Goal: Task Accomplishment & Management: Manage account settings

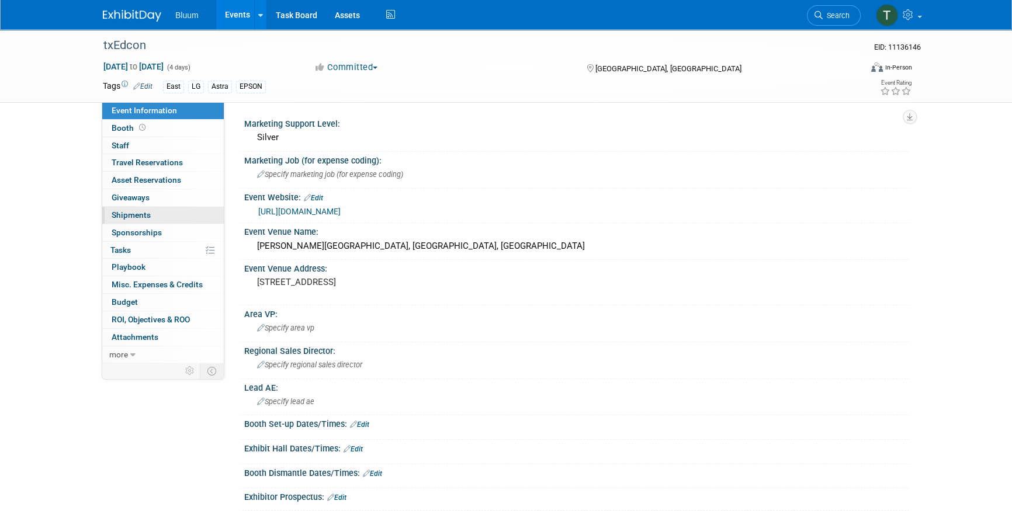
click at [144, 219] on span "Shipments 0" at bounding box center [131, 214] width 39 height 9
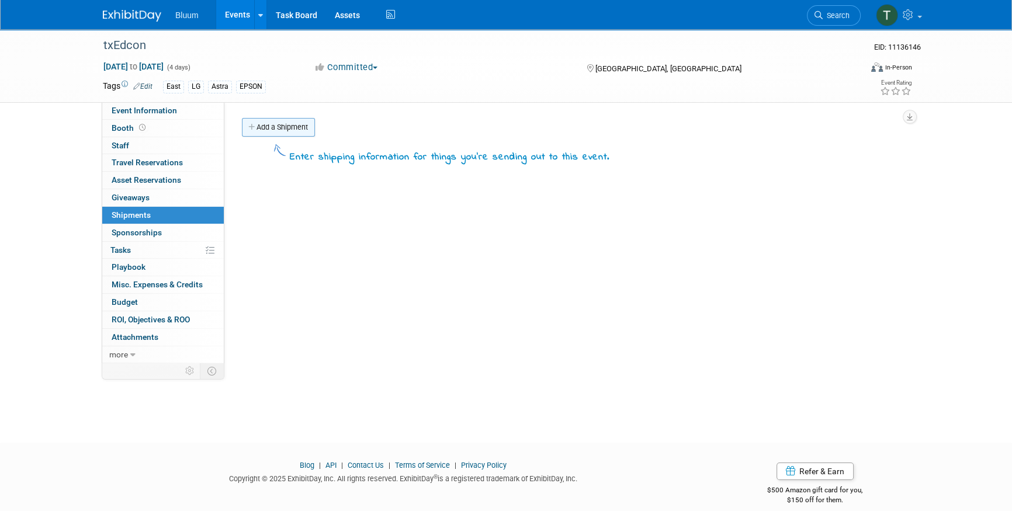
click at [270, 132] on link "Add a Shipment" at bounding box center [278, 127] width 73 height 19
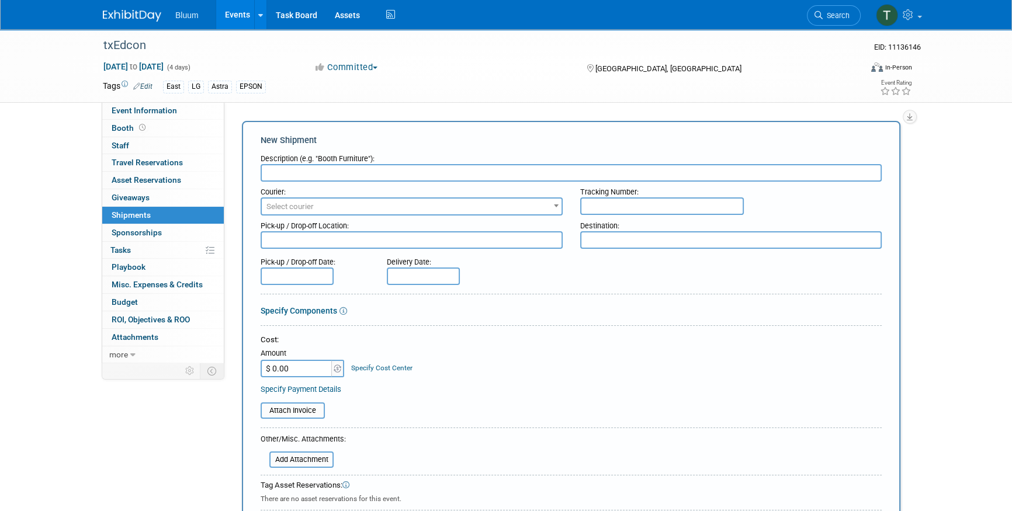
click at [306, 179] on input "text" at bounding box center [571, 173] width 621 height 18
type input "Battle Kit"
click at [311, 213] on span "Select courier" at bounding box center [412, 207] width 300 height 16
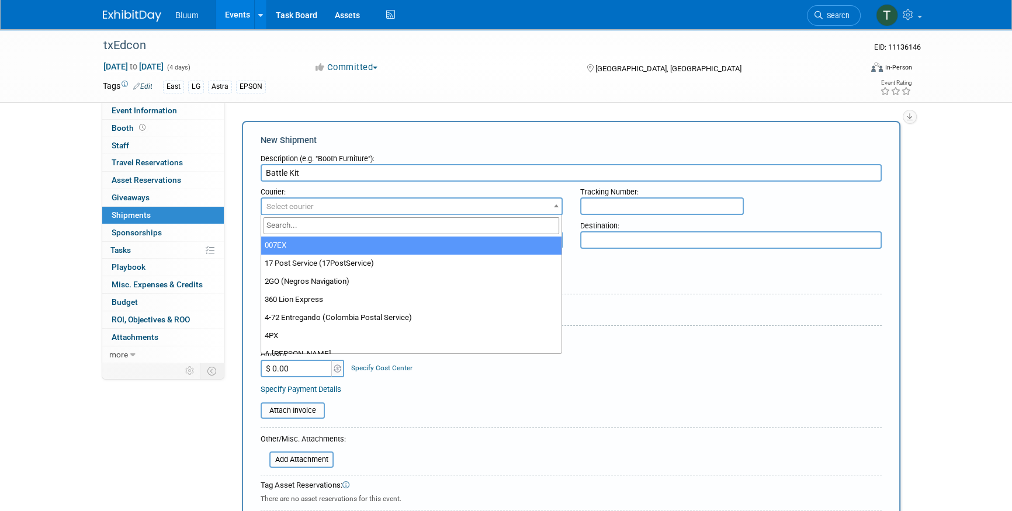
click at [332, 228] on input "search" at bounding box center [412, 225] width 296 height 17
type input "UPS"
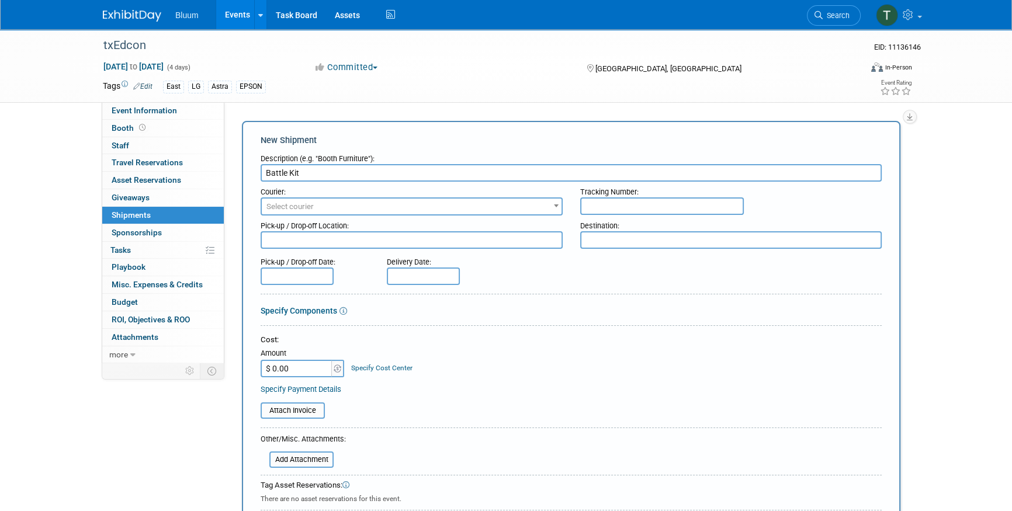
click at [307, 209] on span "Select courier" at bounding box center [289, 206] width 47 height 9
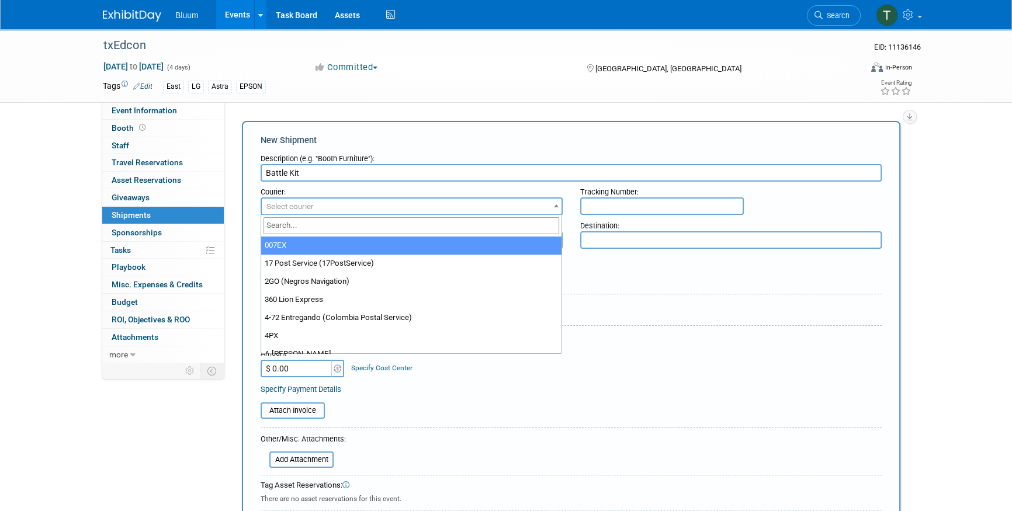
click at [306, 225] on input "search" at bounding box center [412, 225] width 296 height 17
type input "UPS"
select select "508"
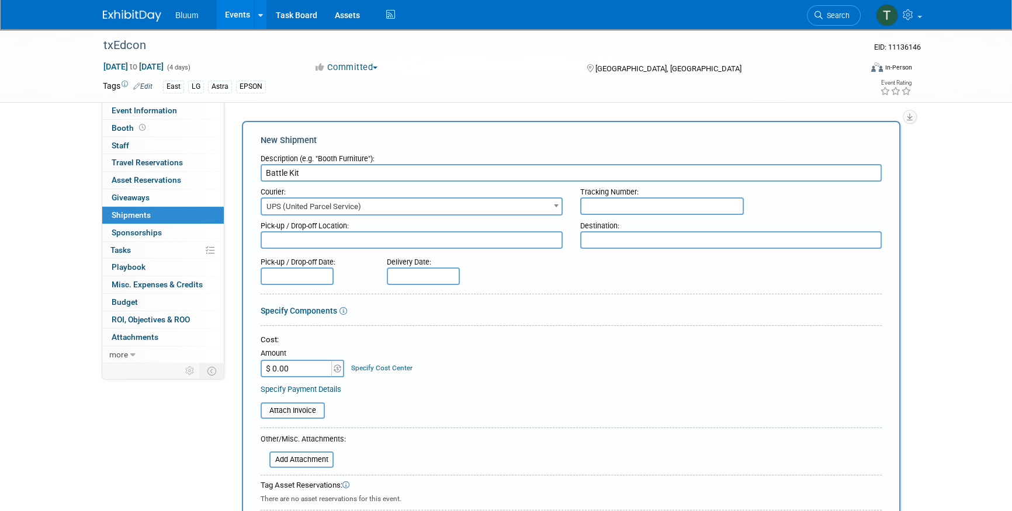
click at [651, 200] on input "text" at bounding box center [662, 206] width 164 height 18
drag, startPoint x: 647, startPoint y: 203, endPoint x: 573, endPoint y: 207, distance: 74.3
click at [573, 207] on div "Tracking Number: 1ZK6B523034" at bounding box center [731, 198] width 320 height 33
click at [646, 209] on input "1ZK6B523034" at bounding box center [662, 206] width 164 height 18
type input "1ZK6B5230345290327"
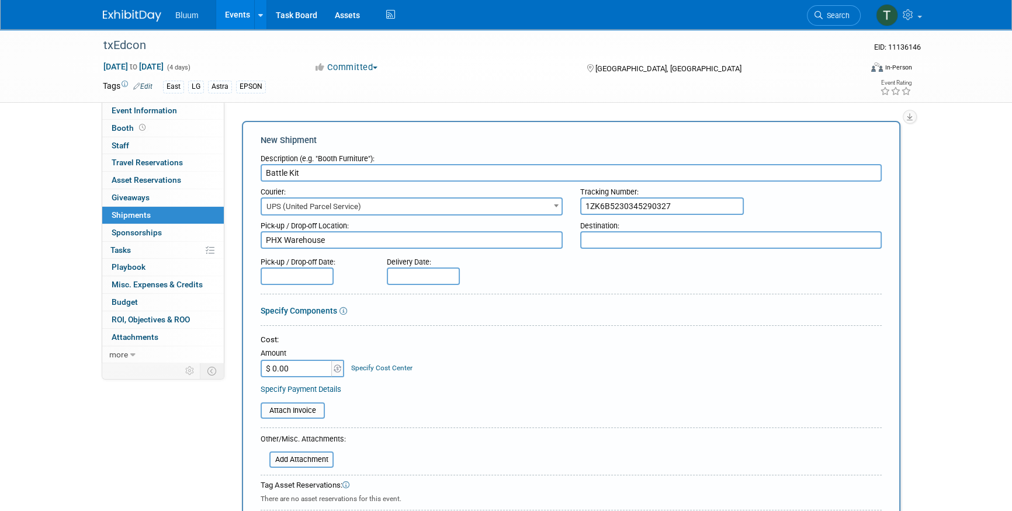
type textarea "PHX Warehouse"
type textarea "[PERSON_NAME] P Residence"
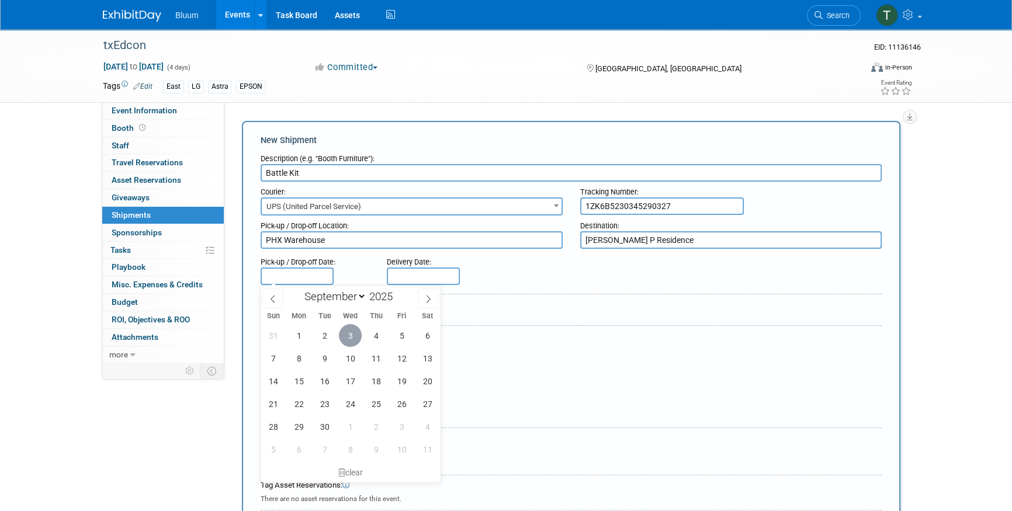
click at [341, 330] on span "3" at bounding box center [350, 335] width 23 height 23
type input "[DATE]"
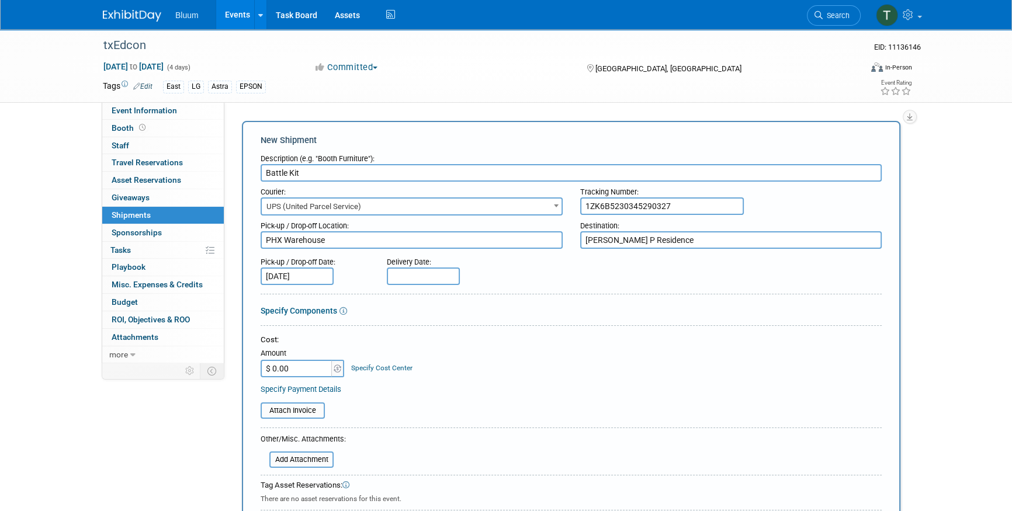
click at [405, 271] on input "text" at bounding box center [423, 277] width 73 height 18
click at [427, 364] on span "8" at bounding box center [425, 358] width 23 height 23
type input "[DATE]"
click at [378, 318] on form "Description (e.g. "Booth Furniture"): Battle Kit Courier: 007EX 17 Post Service…" at bounding box center [571, 387] width 621 height 478
click at [300, 370] on input "$ 0.00" at bounding box center [297, 369] width 73 height 18
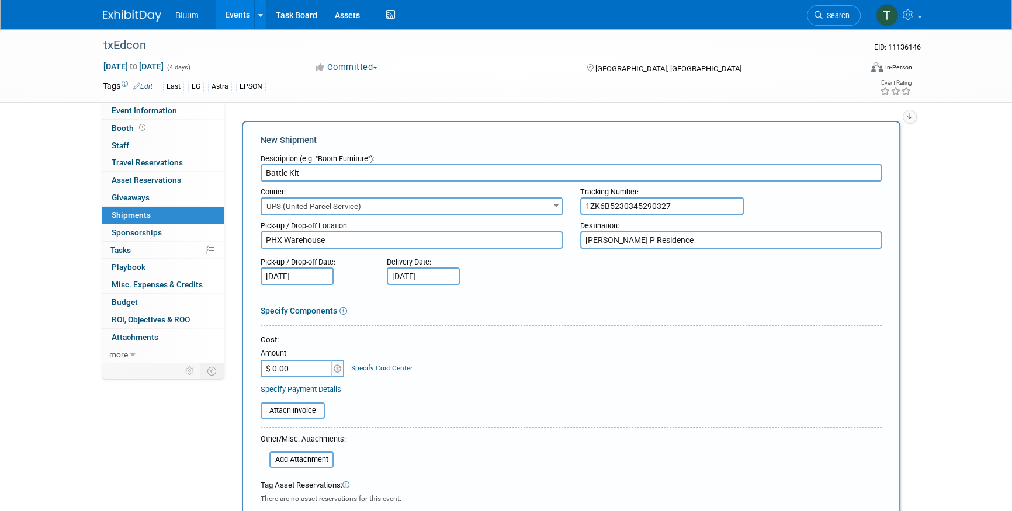
click at [529, 376] on div "Cost: Amount $ 0.00 Specify Cost Center Cost Center -- Not Specified --" at bounding box center [571, 356] width 621 height 43
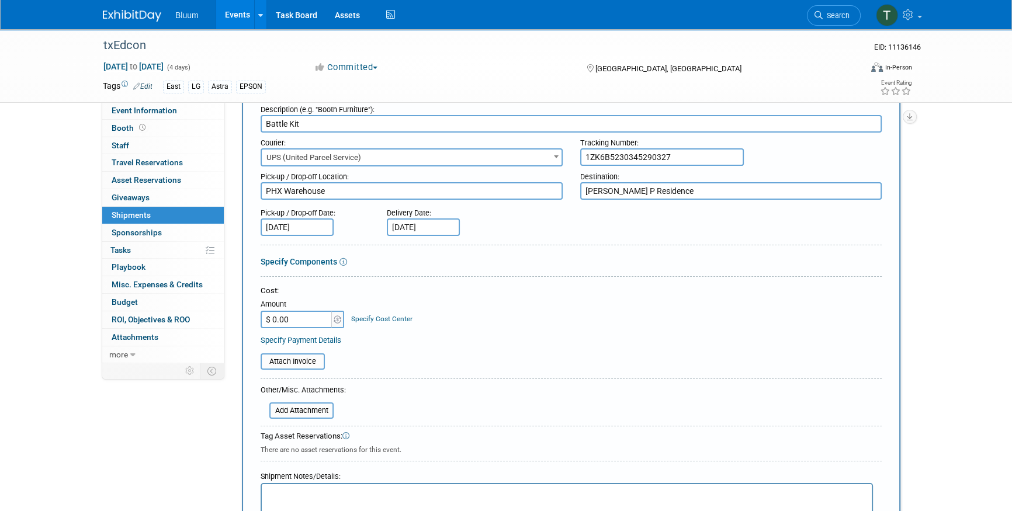
scroll to position [159, 0]
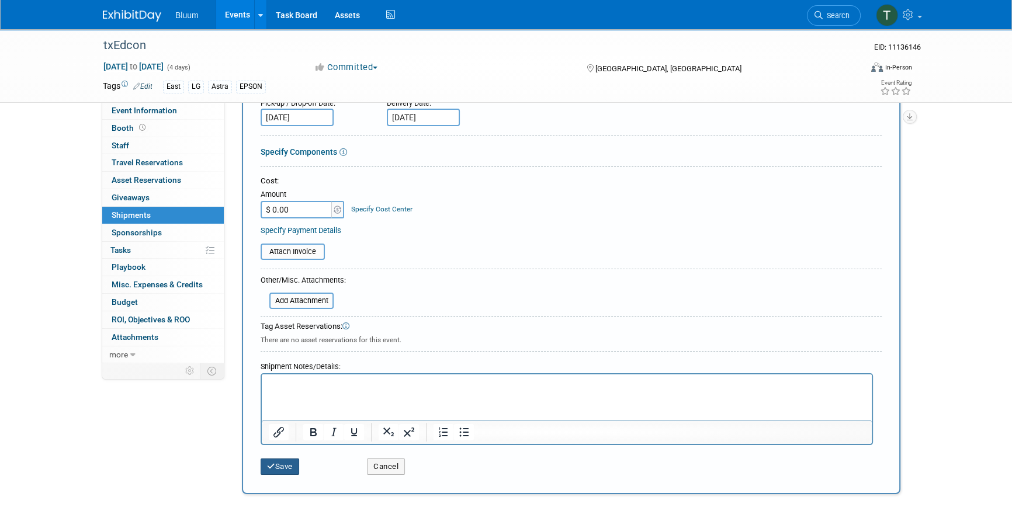
drag, startPoint x: 552, startPoint y: 843, endPoint x: 294, endPoint y: 397, distance: 515.7
click at [294, 391] on html at bounding box center [567, 383] width 610 height 16
click at [432, 391] on html "Includes 10' pop up back wall unit." at bounding box center [567, 383] width 610 height 16
click at [429, 384] on p "Includes 10' pop up back wall unit." at bounding box center [567, 385] width 597 height 12
click at [275, 470] on button "Save" at bounding box center [280, 467] width 39 height 16
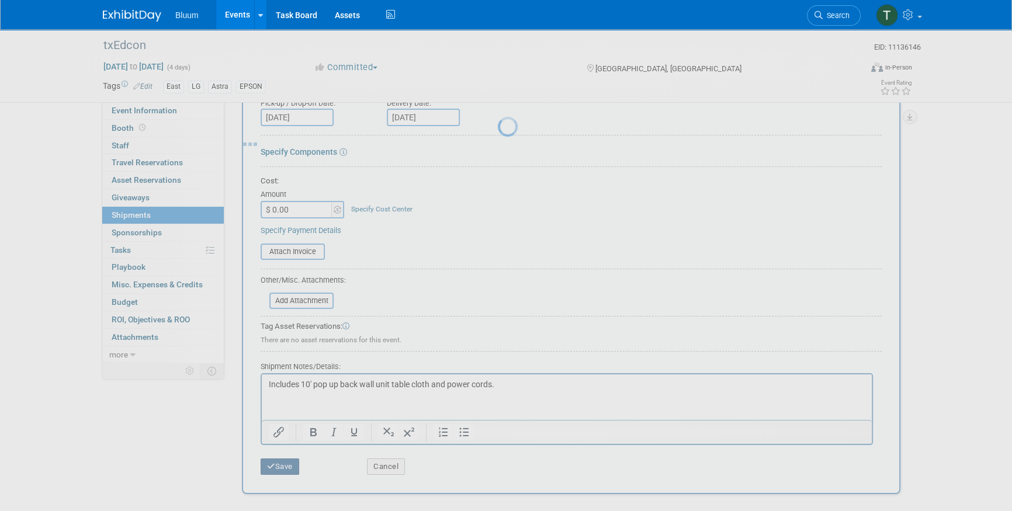
scroll to position [13, 0]
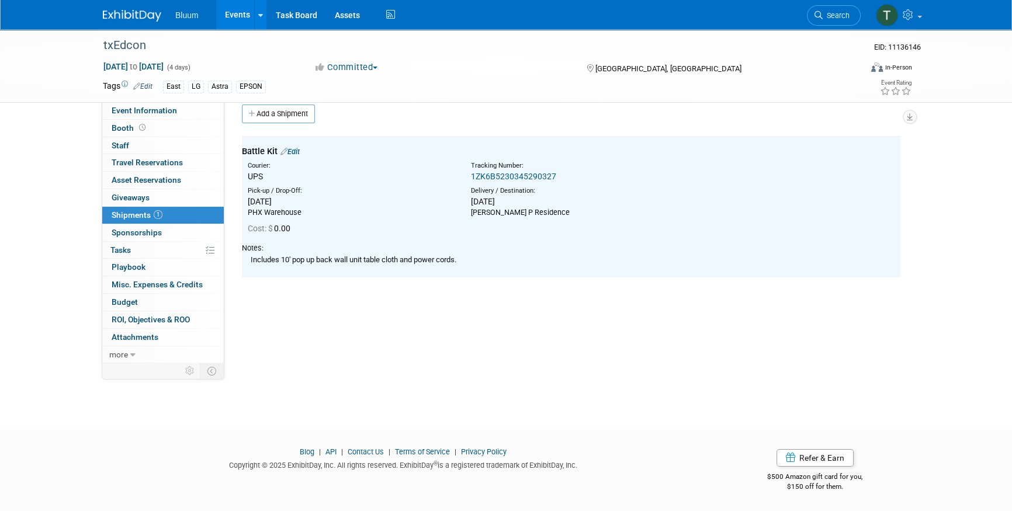
click at [339, 304] on div "Marketing Support Level: Silver Marketing Job (for expense coding): Specify mar…" at bounding box center [566, 219] width 685 height 261
click at [275, 113] on link "Add a Shipment" at bounding box center [278, 114] width 73 height 19
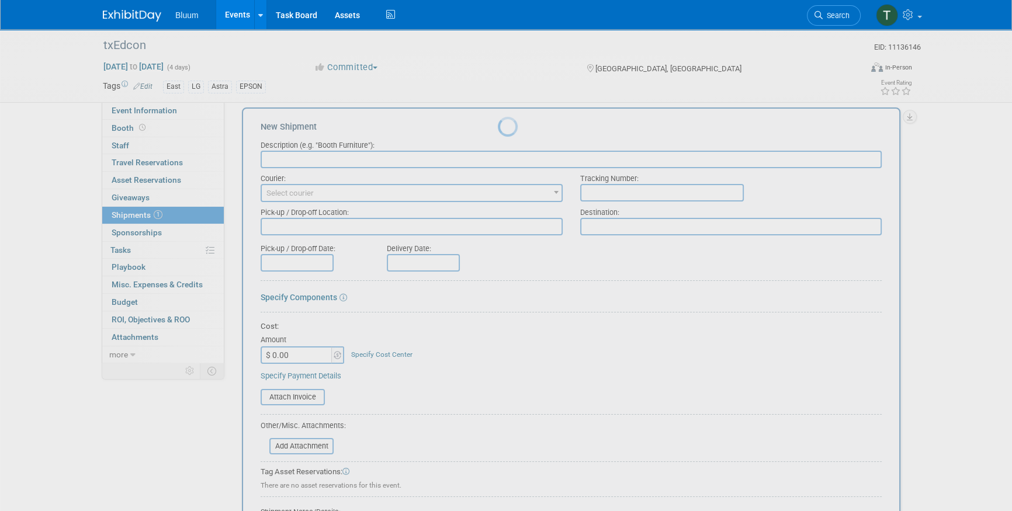
scroll to position [0, 0]
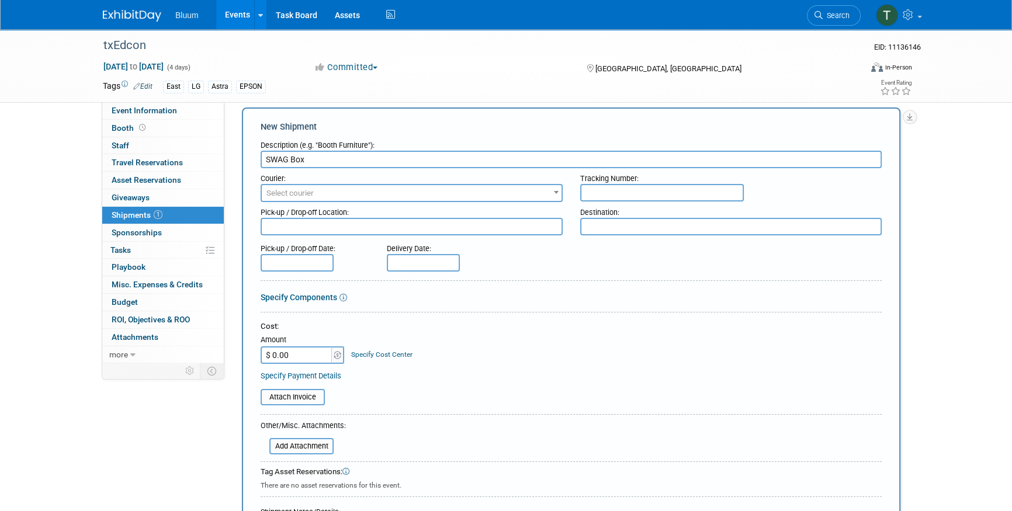
type input "SWAG Box"
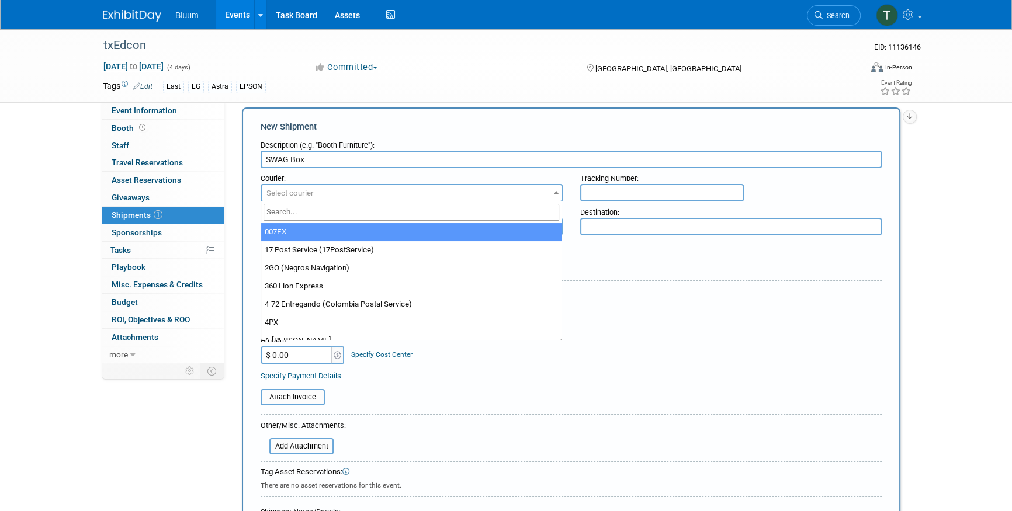
click at [537, 193] on span "Select courier" at bounding box center [412, 193] width 300 height 16
click at [355, 211] on input "search" at bounding box center [412, 212] width 296 height 17
type input "ups"
select select "508"
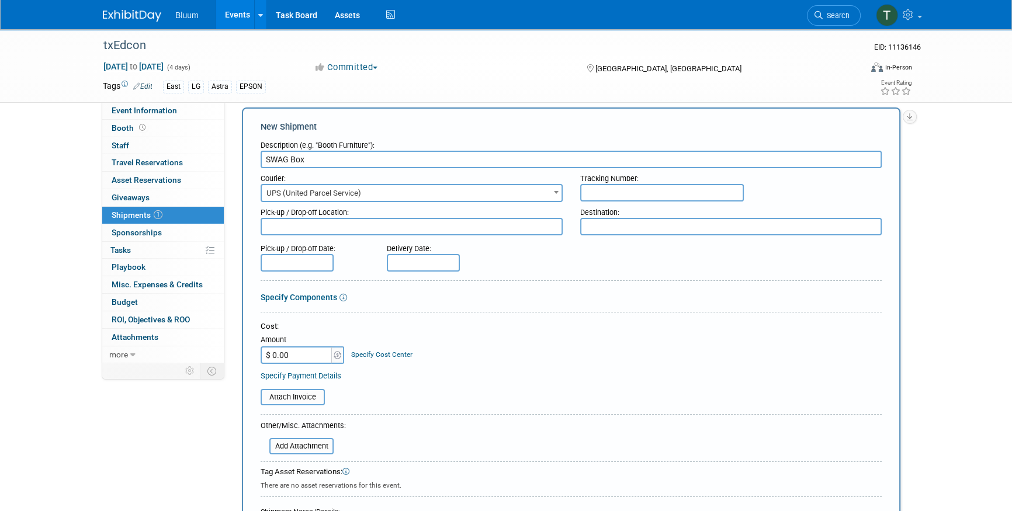
click at [623, 188] on input "text" at bounding box center [662, 193] width 164 height 18
paste input "1ZK6B523034"
type input "1ZK6B5230344246332"
type textarea "PHX Warehouse"
type textarea "[PERSON_NAME] P Residence"
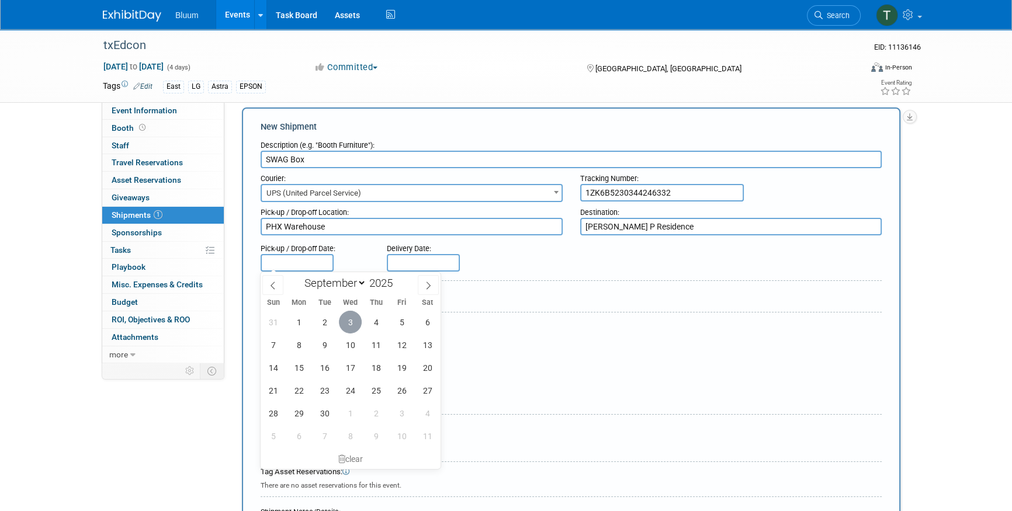
click at [351, 320] on span "3" at bounding box center [350, 322] width 23 height 23
type input "[DATE]"
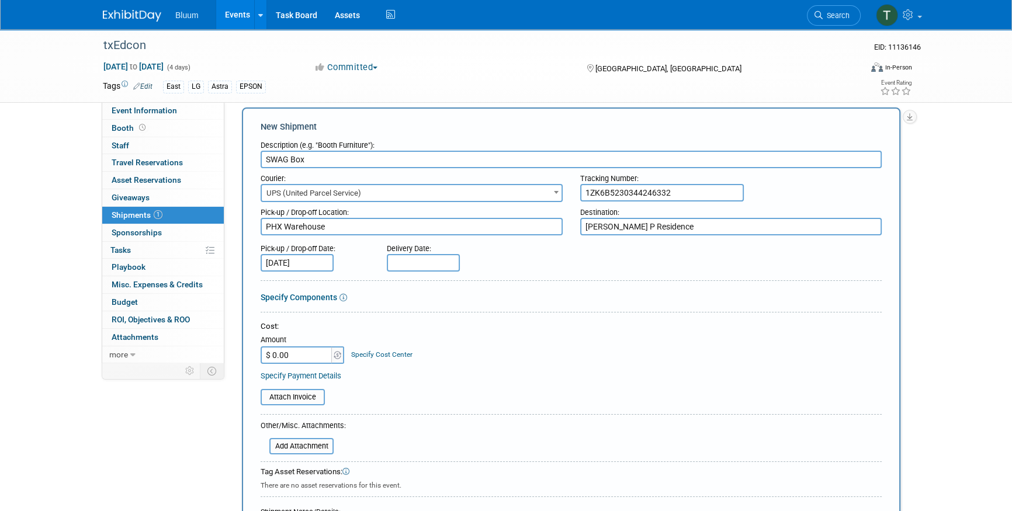
click at [409, 259] on input "text" at bounding box center [423, 263] width 73 height 18
click at [420, 353] on span "8" at bounding box center [425, 345] width 23 height 23
type input "[DATE]"
click at [535, 309] on form "Description (e.g. "Booth Furniture"): SWAG Box Courier: 007EX 17 Post Service (…" at bounding box center [571, 374] width 621 height 478
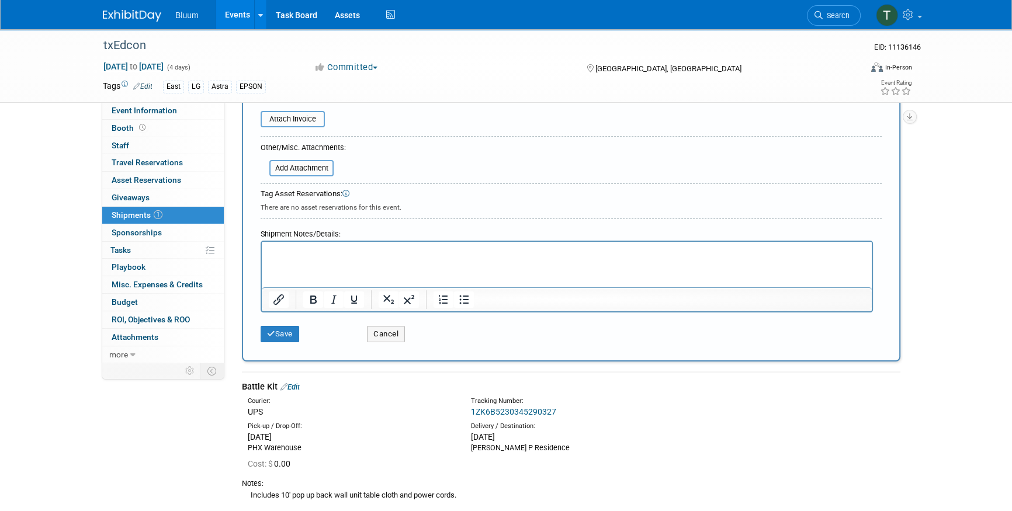
scroll to position [279, 0]
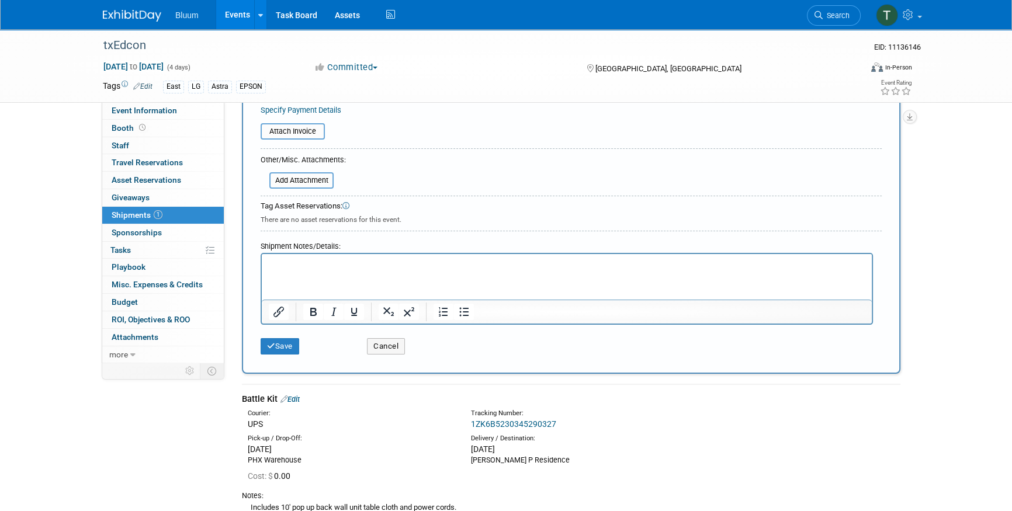
click at [304, 271] on html at bounding box center [567, 262] width 610 height 16
click at [286, 341] on button "Save" at bounding box center [280, 346] width 39 height 16
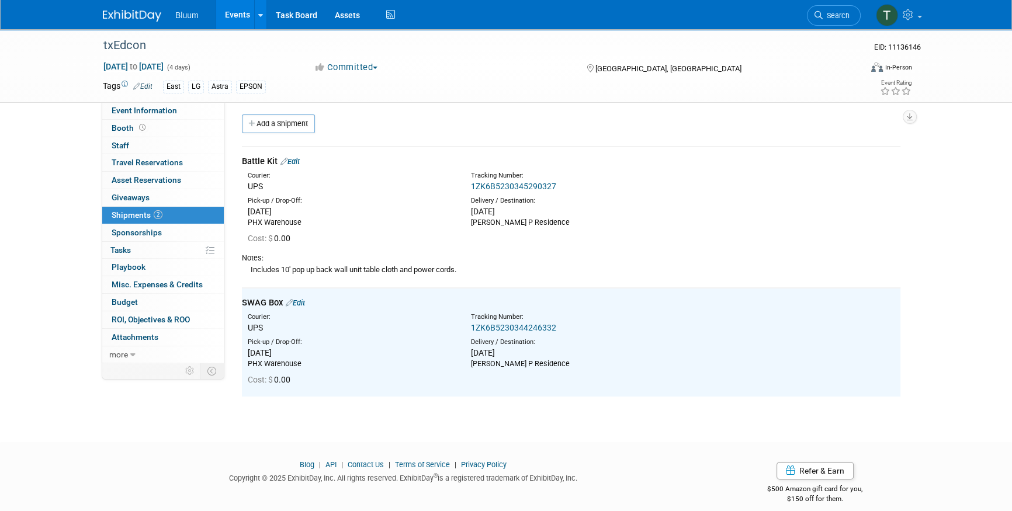
scroll to position [0, 0]
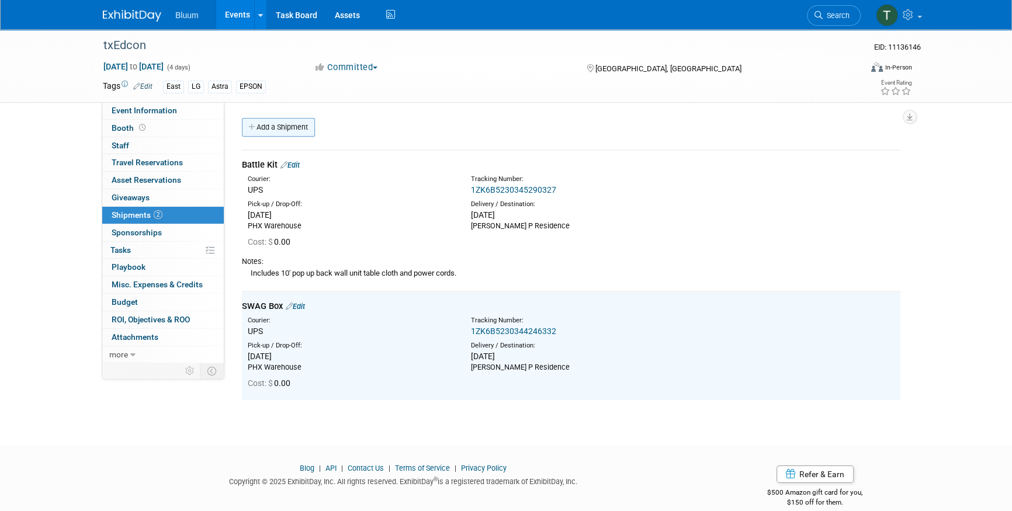
click at [275, 127] on link "Add a Shipment" at bounding box center [278, 127] width 73 height 19
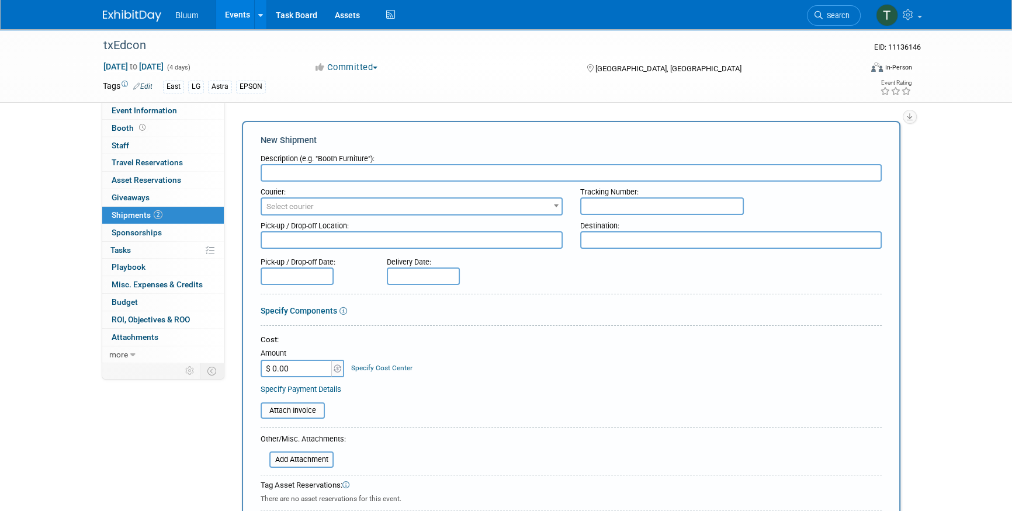
click at [275, 169] on input "text" at bounding box center [571, 173] width 621 height 18
click at [315, 172] on input "text" at bounding box center [571, 173] width 621 height 18
click at [302, 179] on input "text" at bounding box center [571, 173] width 621 height 18
click at [288, 169] on input "text" at bounding box center [571, 173] width 621 height 18
type input "Post It Notes"
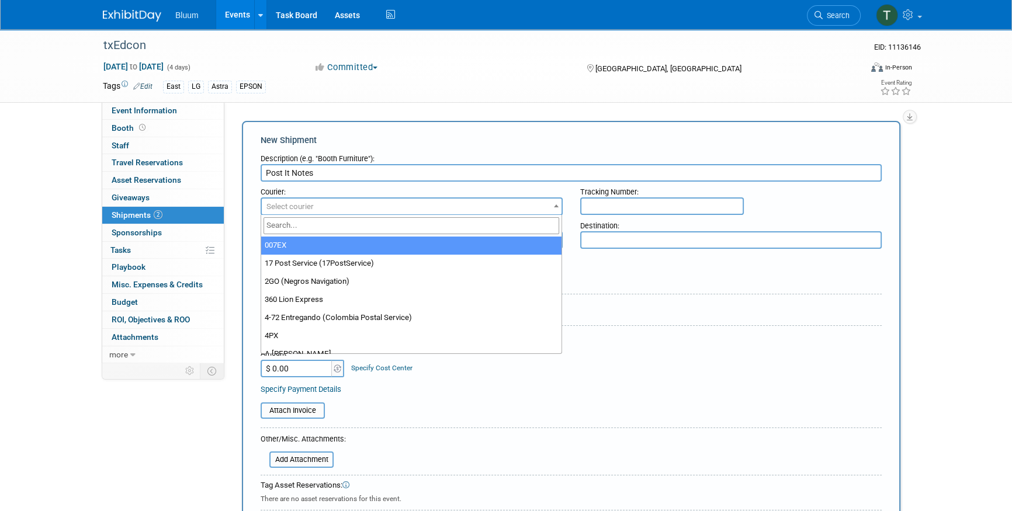
click at [286, 213] on span "Select courier" at bounding box center [412, 207] width 300 height 16
click at [294, 229] on input "search" at bounding box center [412, 225] width 296 height 17
type input "Ups"
select select "508"
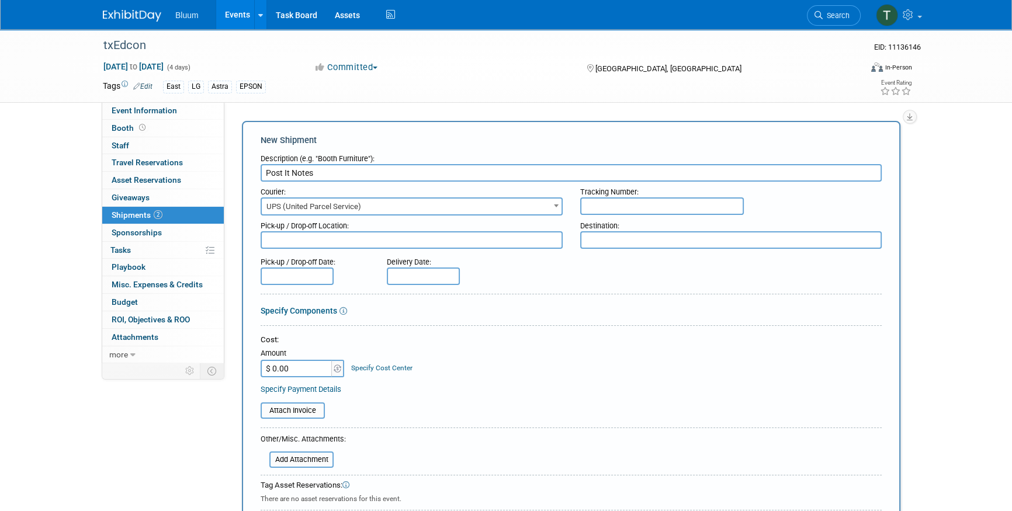
paste input "1ZK6B523034"
type input "1ZK6B52303449405147"
type textarea "PHX Warehouse"
click at [663, 240] on textarea at bounding box center [731, 240] width 302 height 18
type textarea "[PERSON_NAME] P residence"
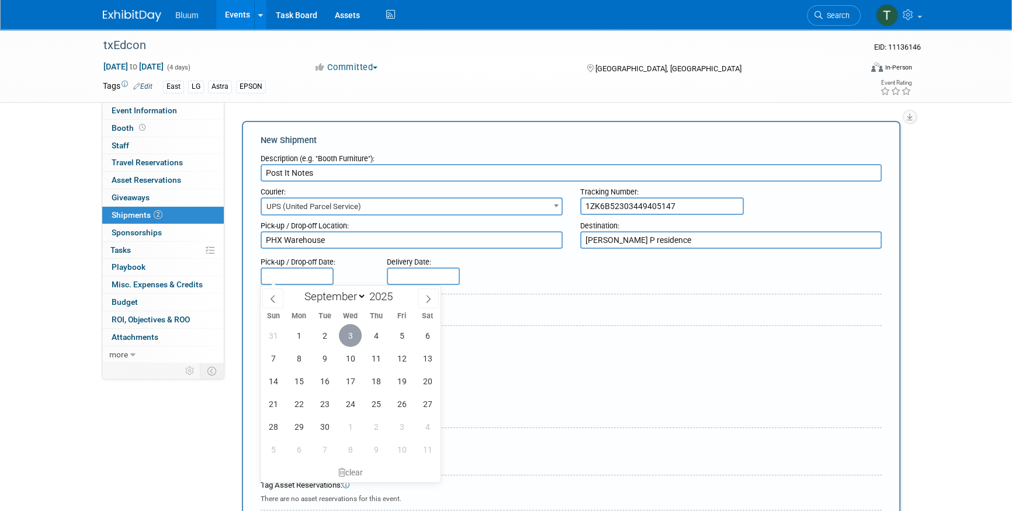
click at [349, 329] on span "3" at bounding box center [350, 335] width 23 height 23
type input "[DATE]"
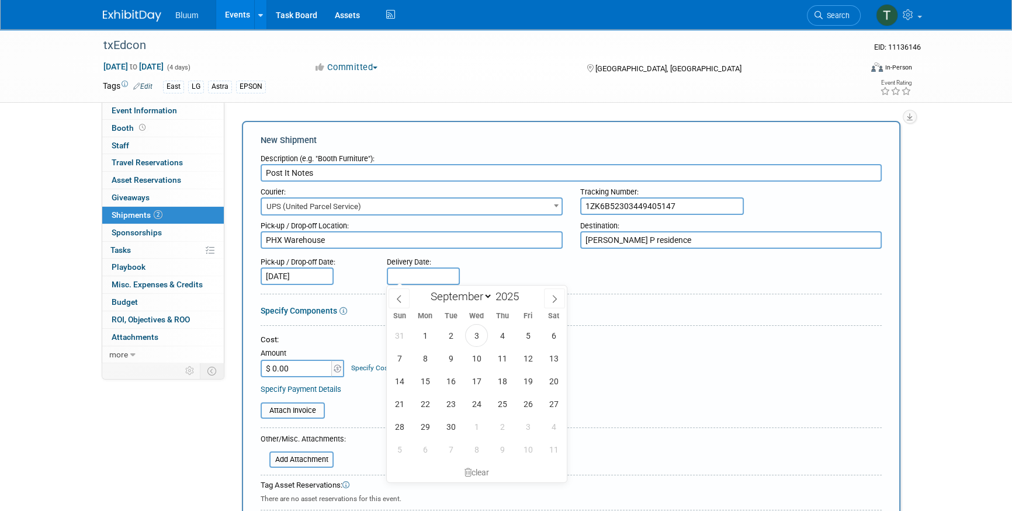
click at [448, 277] on input "text" at bounding box center [423, 277] width 73 height 18
click at [415, 363] on span "8" at bounding box center [425, 358] width 23 height 23
type input "[DATE]"
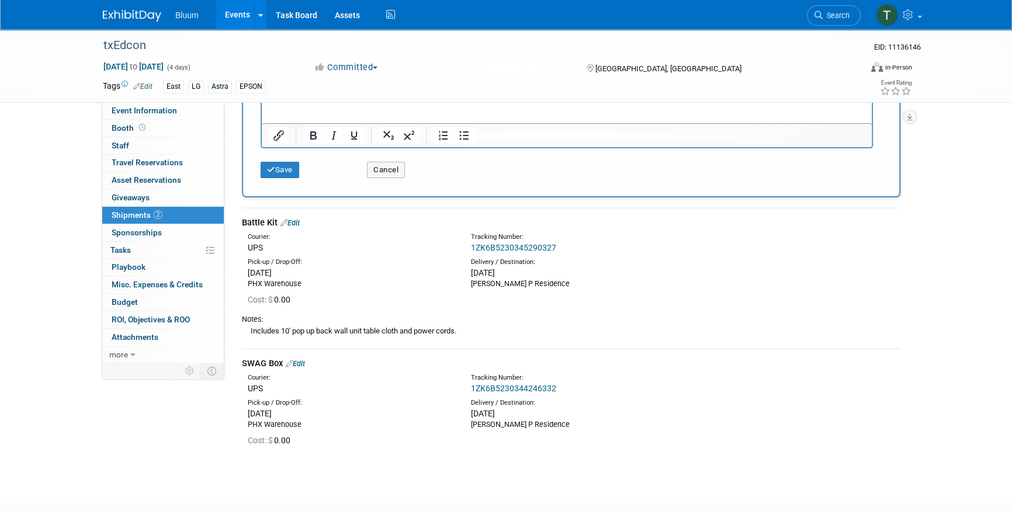
scroll to position [478, 0]
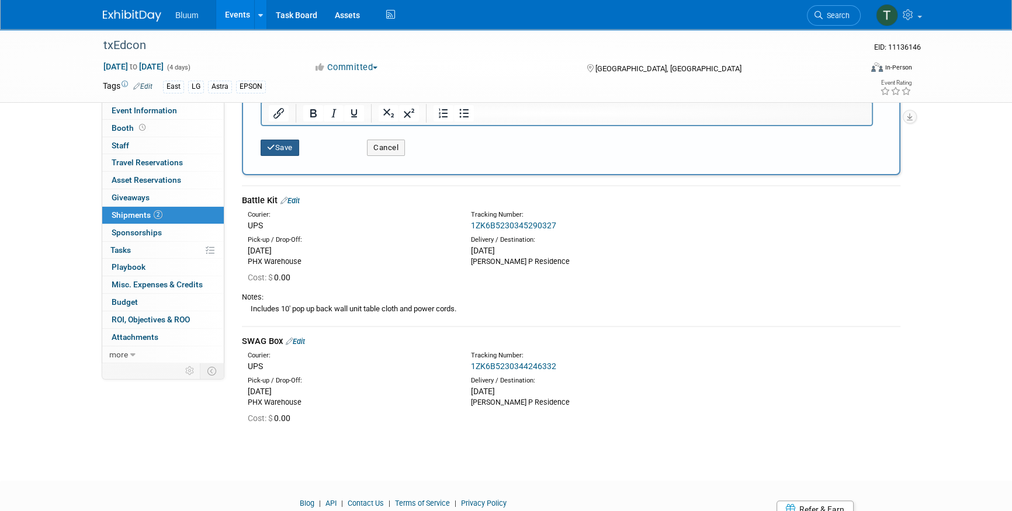
click at [294, 154] on button "Save" at bounding box center [280, 148] width 39 height 16
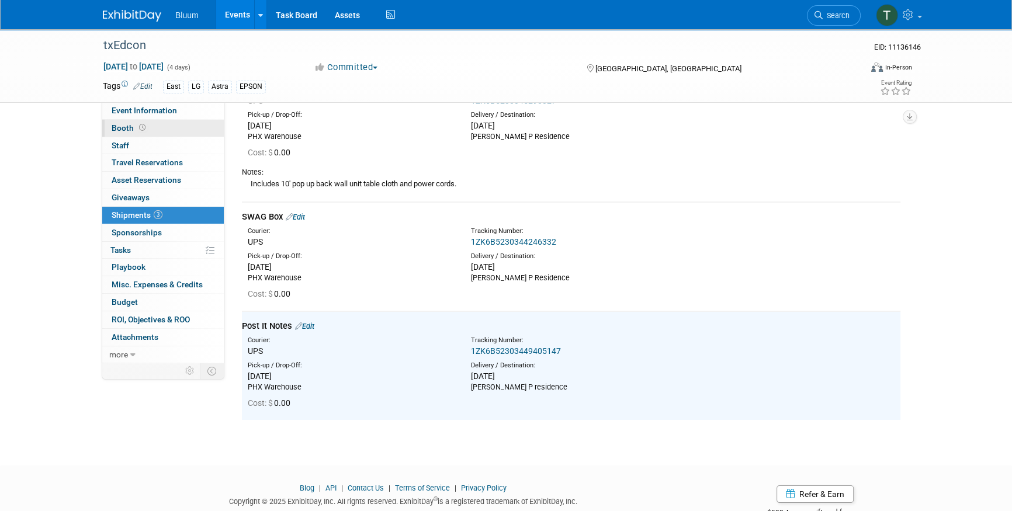
scroll to position [71, 0]
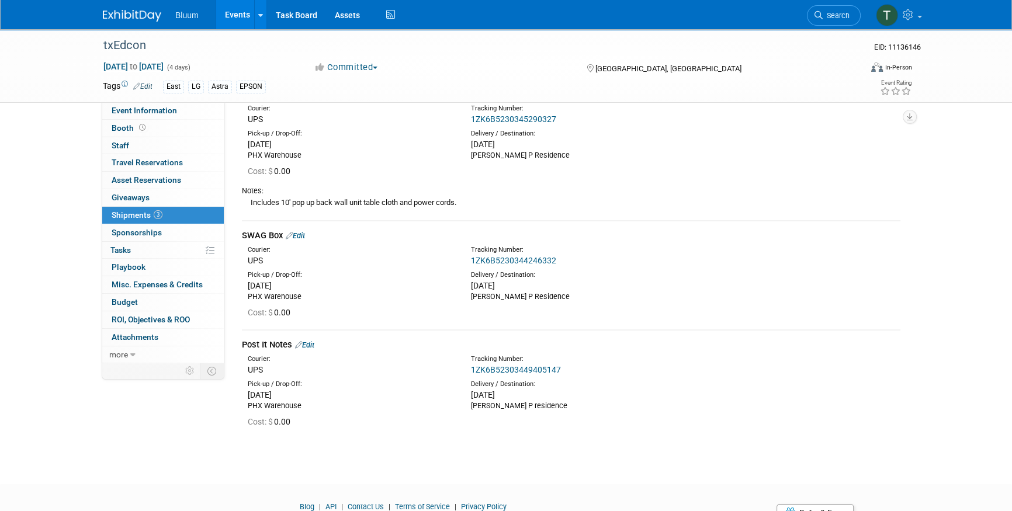
drag, startPoint x: 33, startPoint y: 136, endPoint x: 40, endPoint y: 132, distance: 7.8
click at [33, 136] on div "txEdcon EID: 11136146 [DATE] to [DATE] (4 days) [DATE] to [DATE] Committed Comm…" at bounding box center [506, 211] width 1012 height 505
